Goal: Check status: Check status

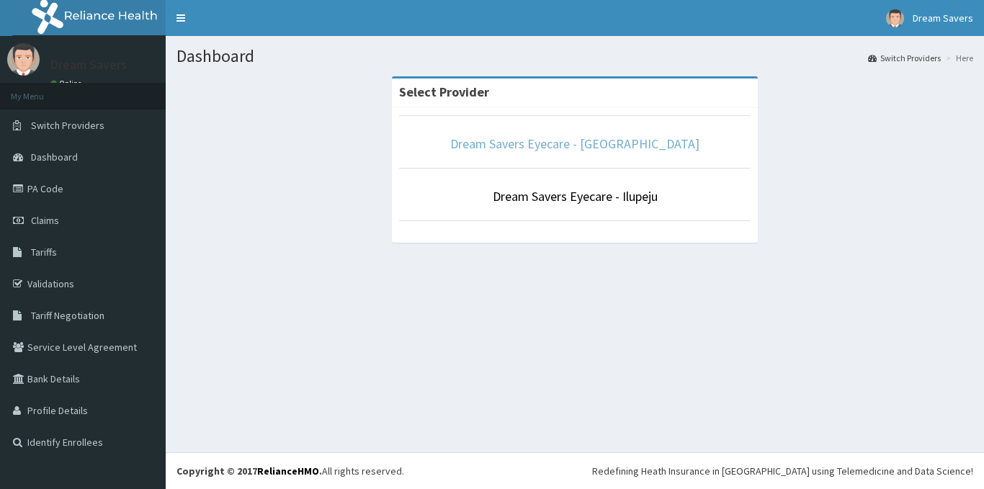
click at [586, 143] on link "Dream Savers Eyecare - [GEOGRAPHIC_DATA]" at bounding box center [574, 143] width 249 height 17
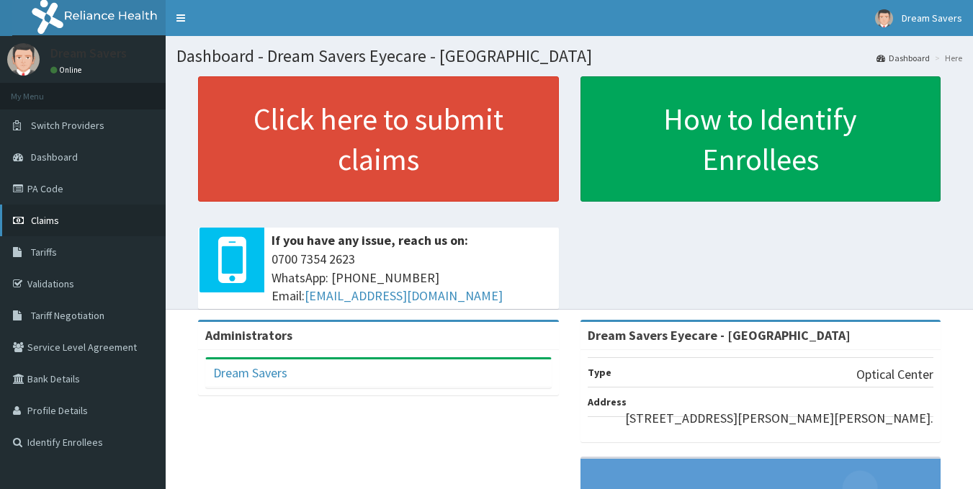
click at [30, 216] on link "Claims" at bounding box center [83, 221] width 166 height 32
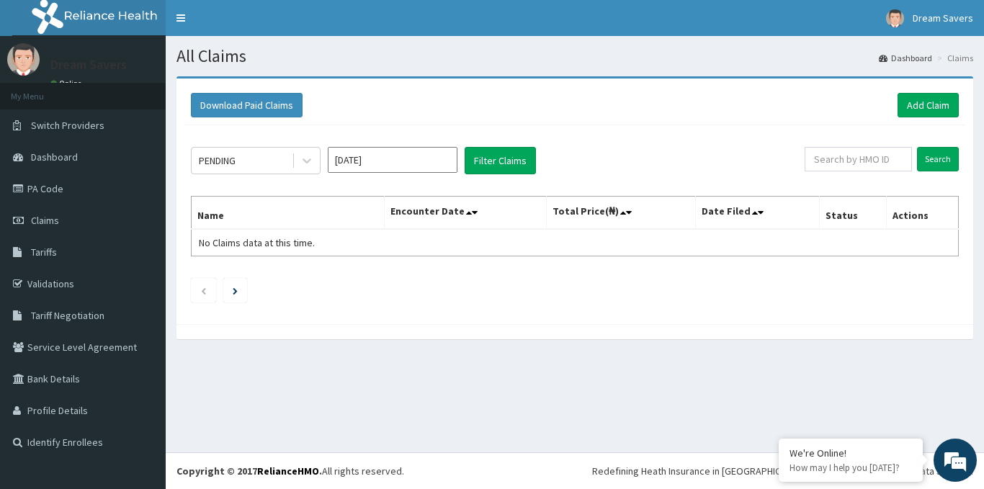
click at [423, 150] on input "Oct 2025" at bounding box center [393, 160] width 130 height 26
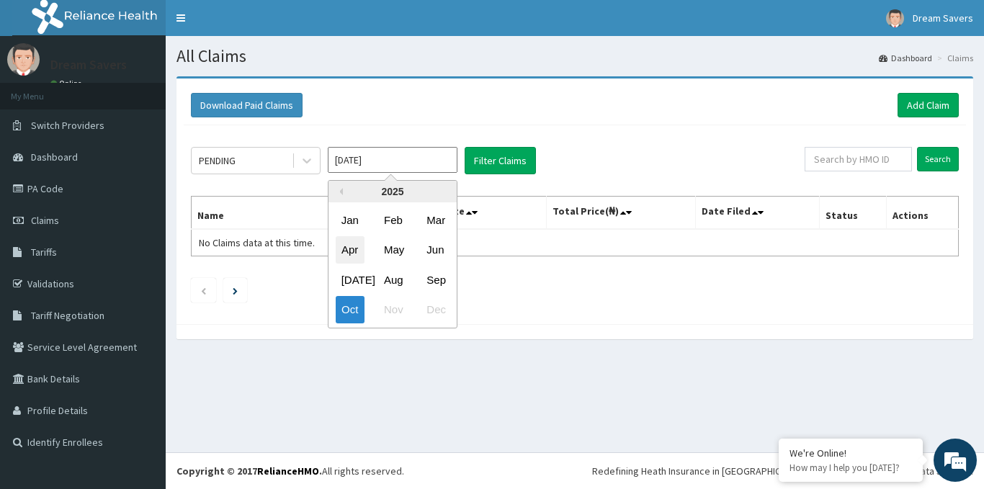
click at [349, 241] on div "Apr" at bounding box center [350, 250] width 29 height 27
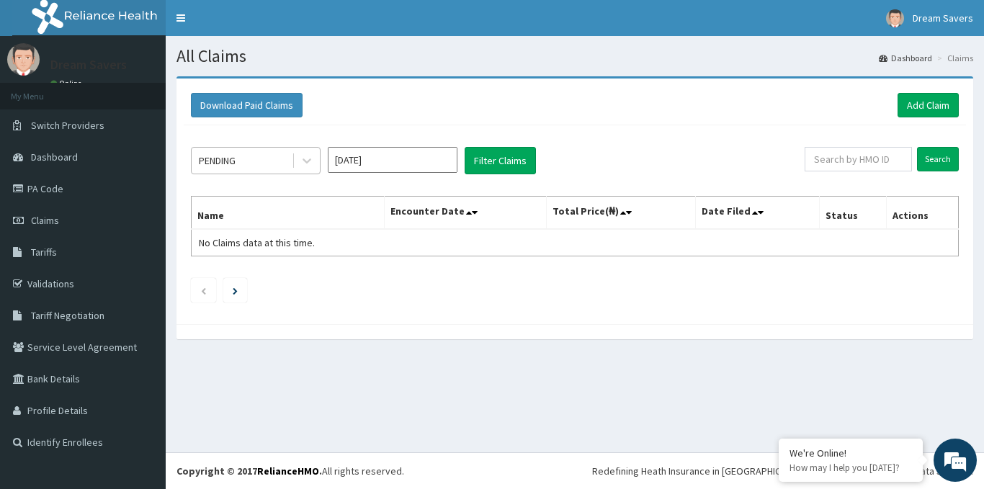
click at [270, 158] on div "PENDING" at bounding box center [242, 160] width 100 height 23
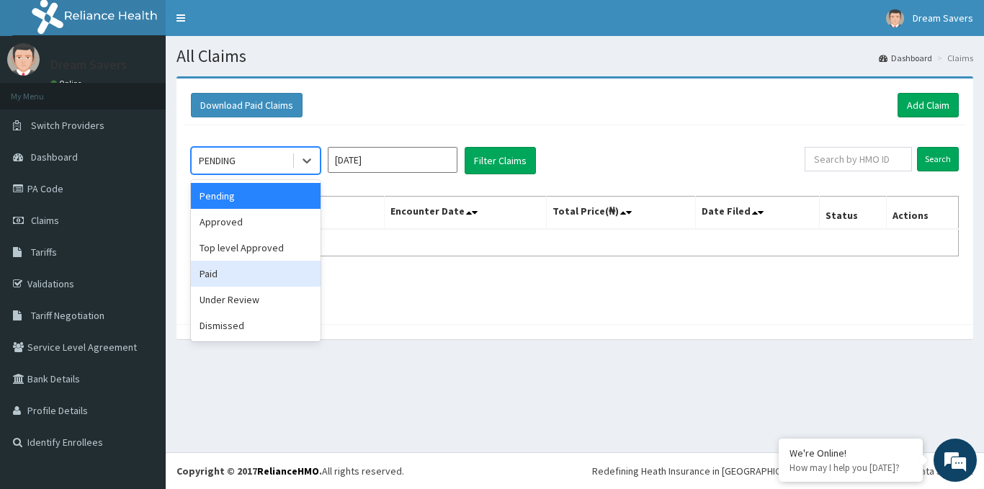
click at [217, 270] on div "Paid" at bounding box center [256, 274] width 130 height 26
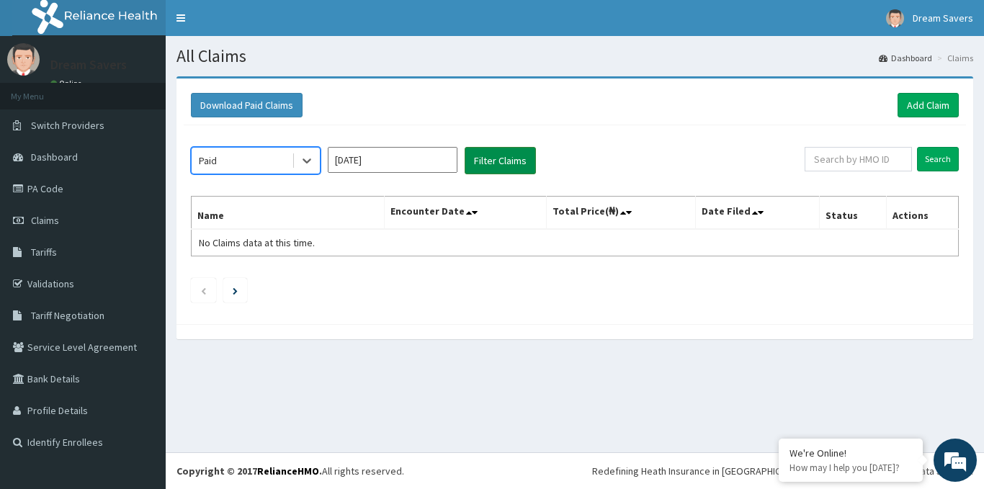
click at [508, 168] on button "Filter Claims" at bounding box center [500, 160] width 71 height 27
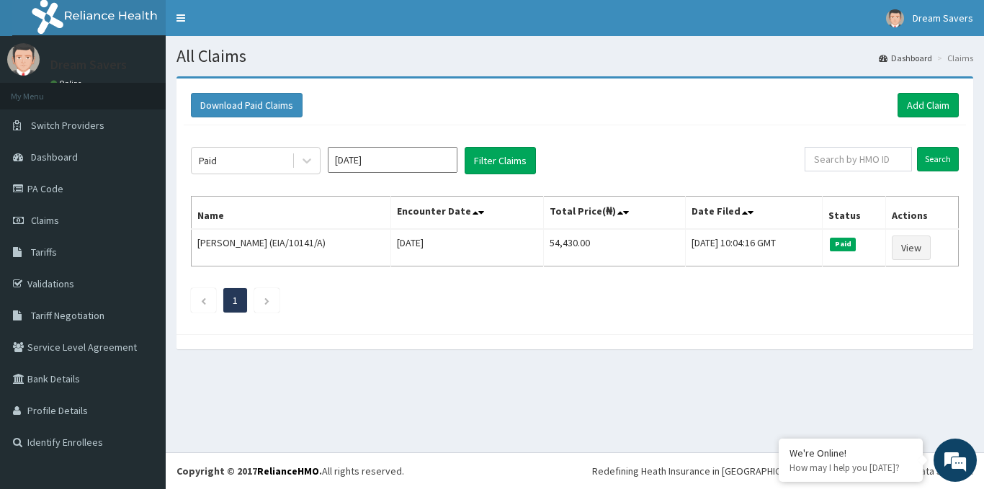
click at [372, 160] on input "Apr 2025" at bounding box center [393, 160] width 130 height 26
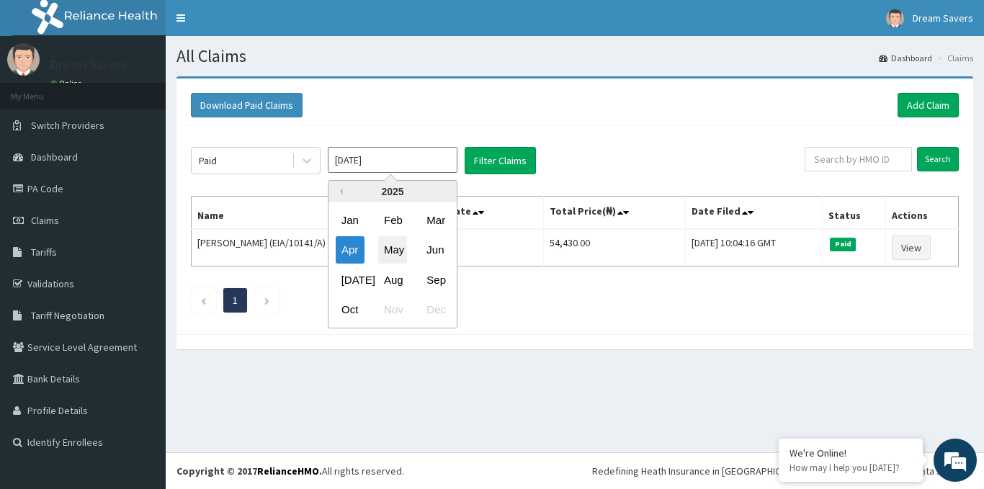
click at [387, 252] on div "May" at bounding box center [392, 250] width 29 height 27
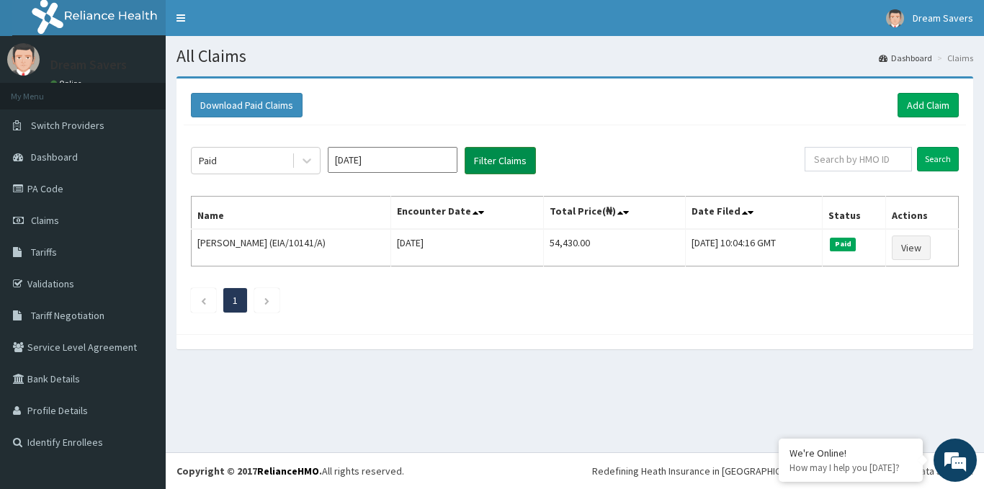
click at [485, 153] on button "Filter Claims" at bounding box center [500, 160] width 71 height 27
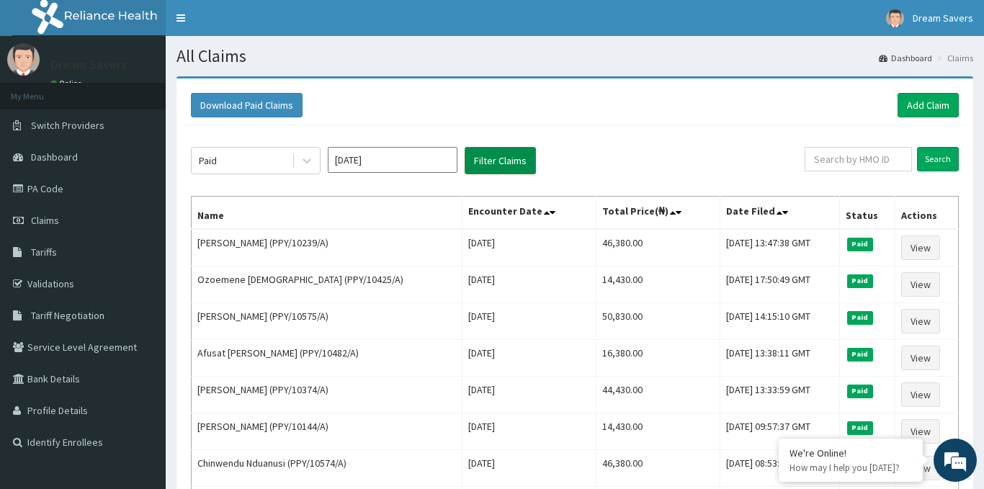
click at [493, 160] on button "Filter Claims" at bounding box center [500, 160] width 71 height 27
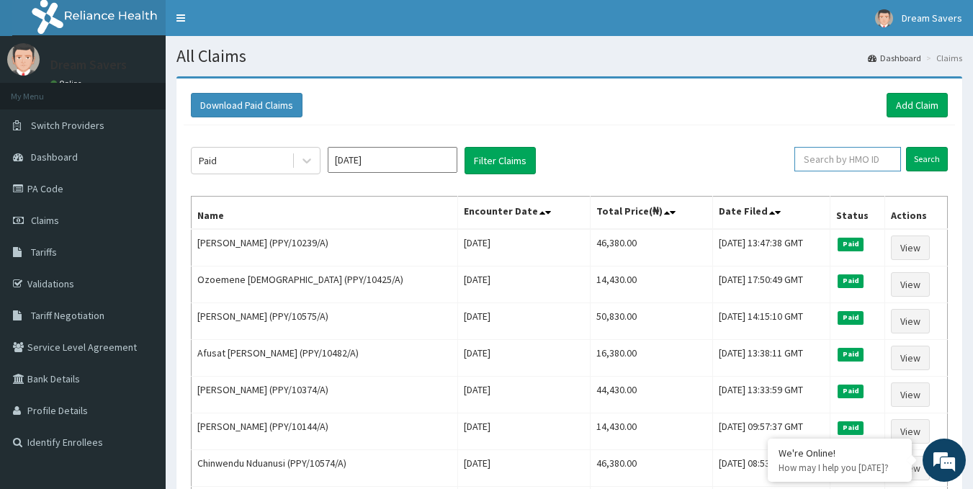
click at [866, 162] on input "text" at bounding box center [847, 159] width 107 height 24
click at [375, 153] on input "May 2025" at bounding box center [393, 160] width 130 height 26
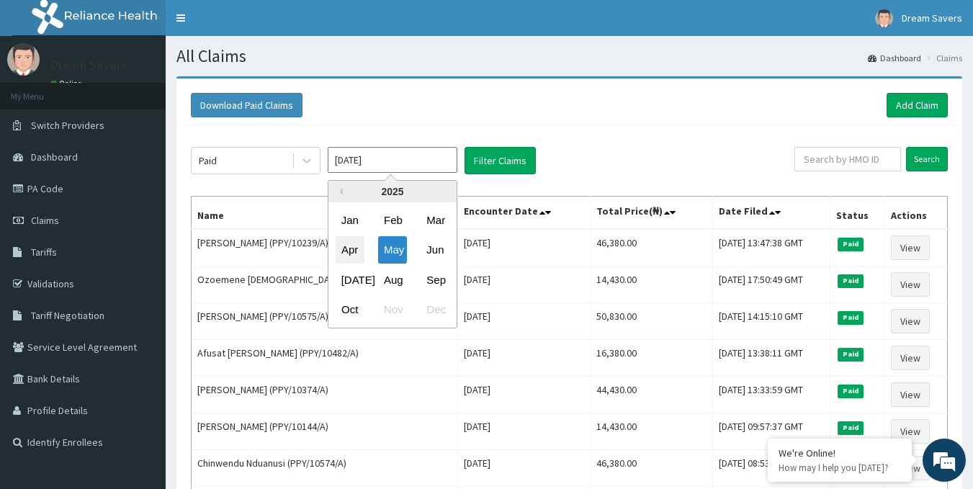
click at [347, 251] on div "Apr" at bounding box center [350, 250] width 29 height 27
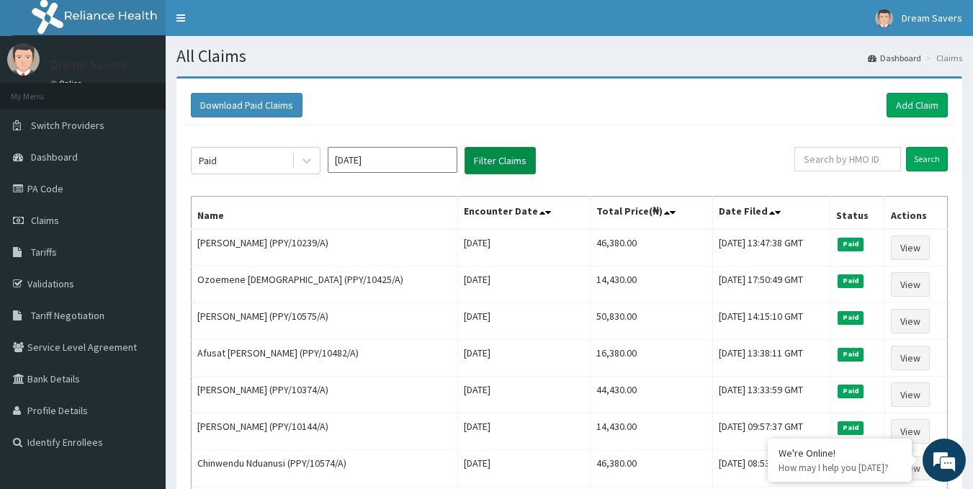
click at [503, 161] on button "Filter Claims" at bounding box center [500, 160] width 71 height 27
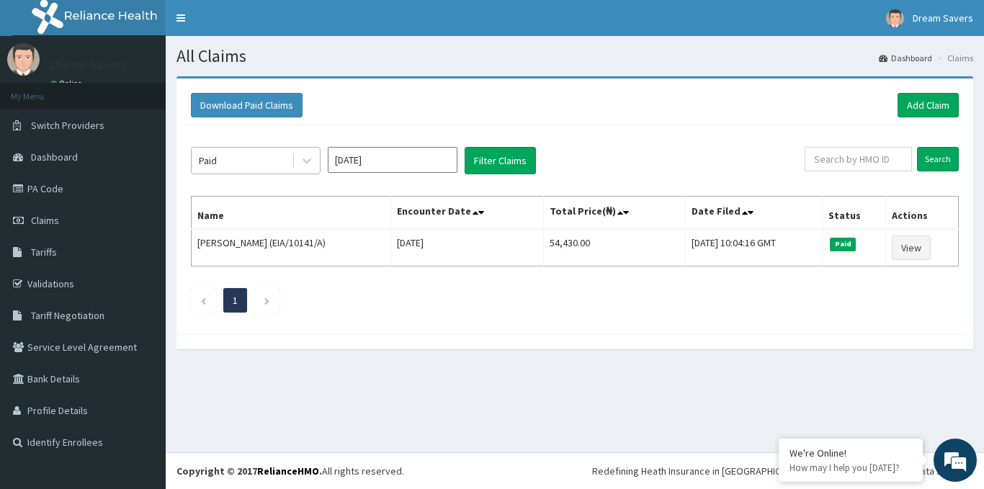
click at [264, 157] on div "Paid" at bounding box center [242, 160] width 100 height 23
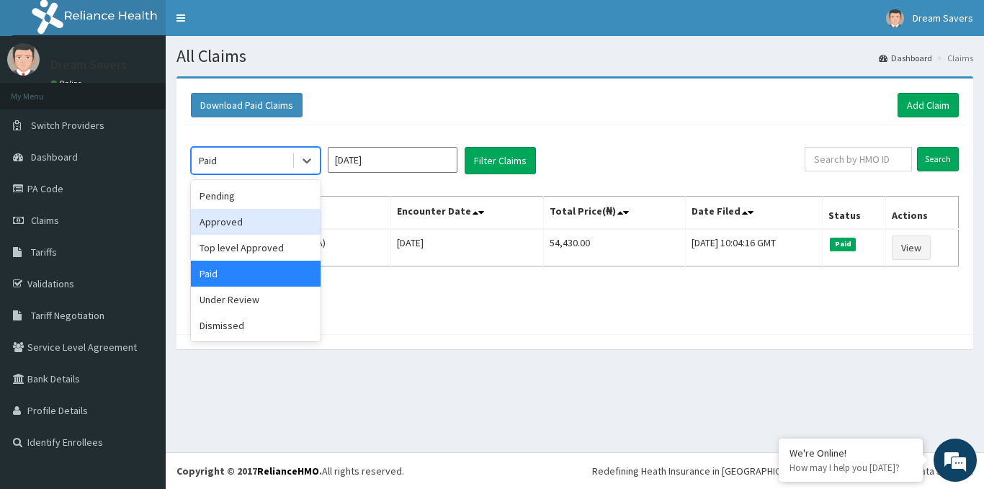
click at [232, 220] on div "Approved" at bounding box center [256, 222] width 130 height 26
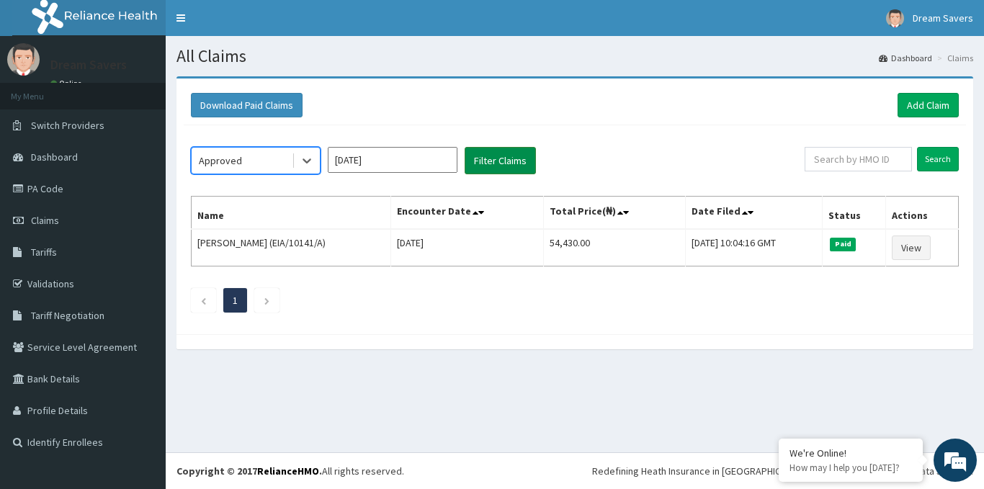
click at [490, 176] on div "option Approved, selected. Select is focused ,type to refine list, press Down t…" at bounding box center [575, 226] width 782 height 202
click at [489, 156] on button "Filter Claims" at bounding box center [500, 160] width 71 height 27
click at [489, 161] on button "Filter Claims" at bounding box center [500, 160] width 71 height 27
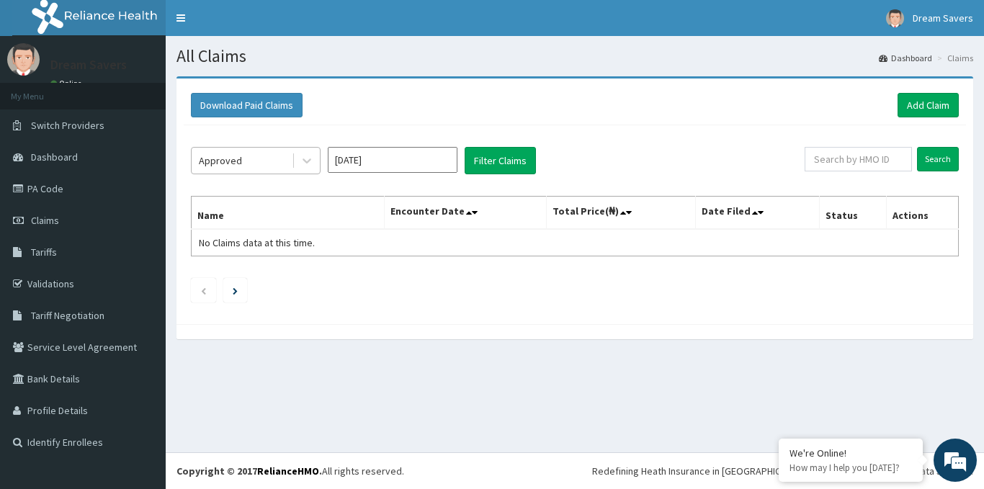
click at [199, 167] on div "Approved" at bounding box center [242, 160] width 100 height 23
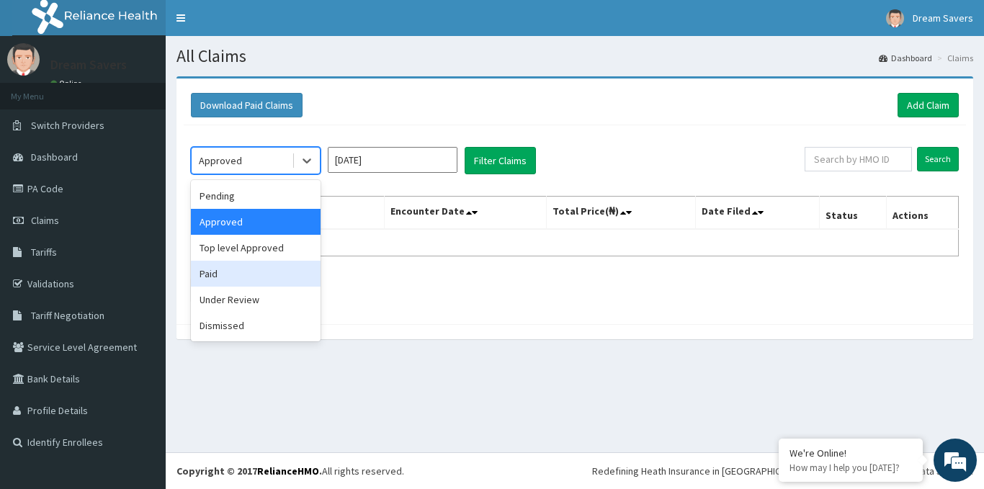
click at [228, 269] on div "Paid" at bounding box center [256, 274] width 130 height 26
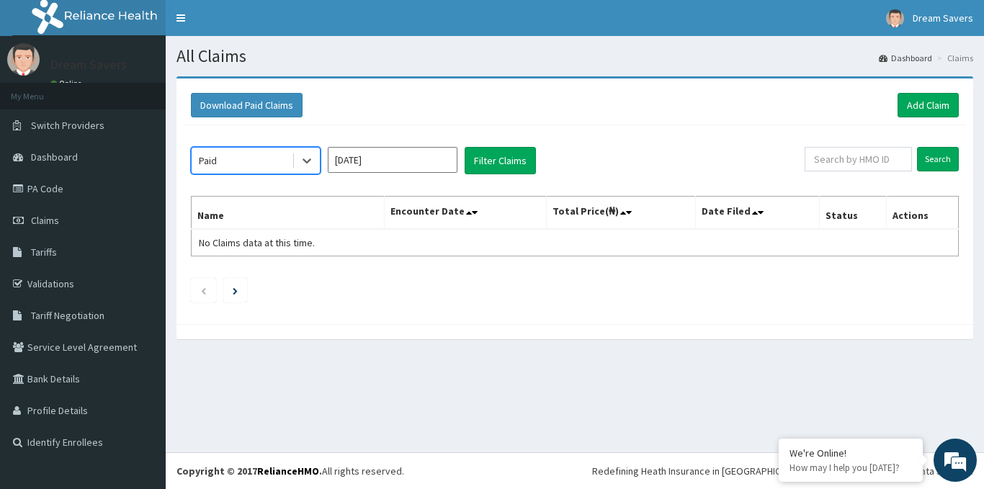
click at [365, 160] on input "Apr 2025" at bounding box center [393, 160] width 130 height 26
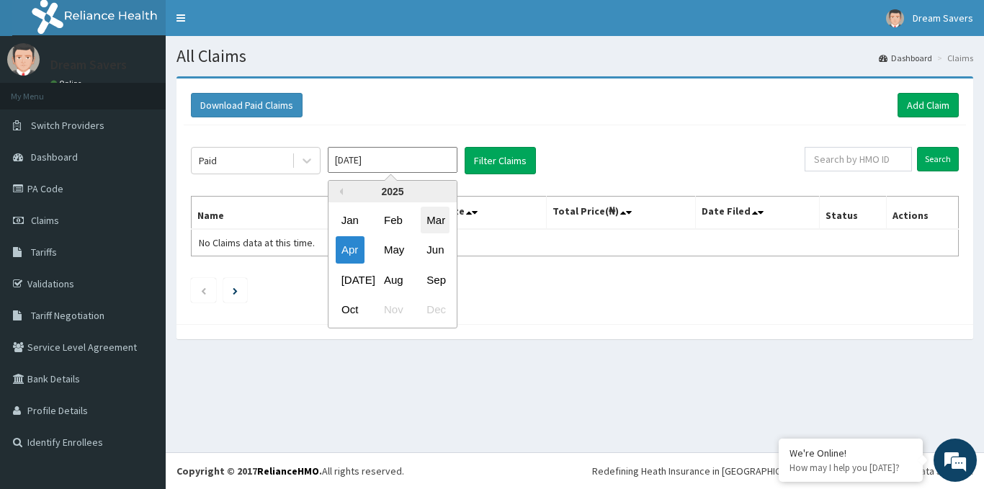
click at [429, 219] on div "Mar" at bounding box center [435, 220] width 29 height 27
type input "Mar 2025"
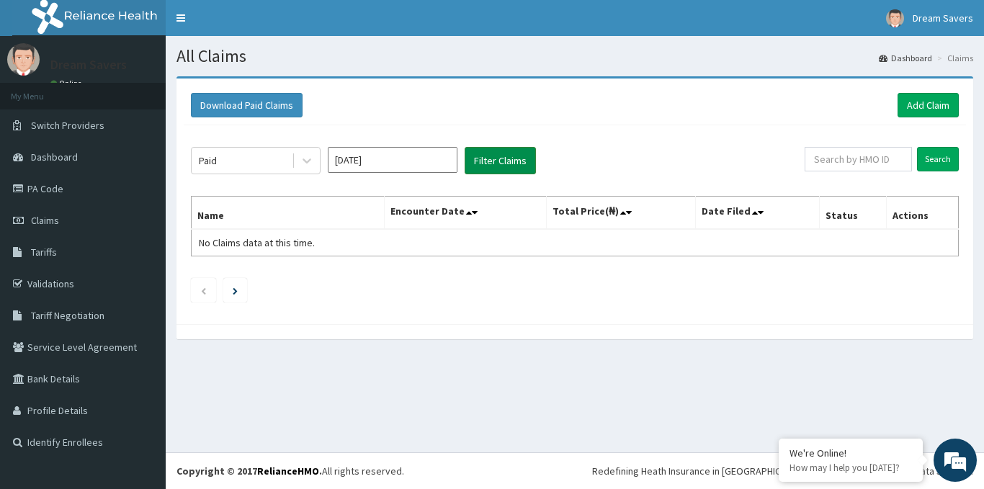
click at [473, 171] on button "Filter Claims" at bounding box center [500, 160] width 71 height 27
